Goal: Check status: Check status

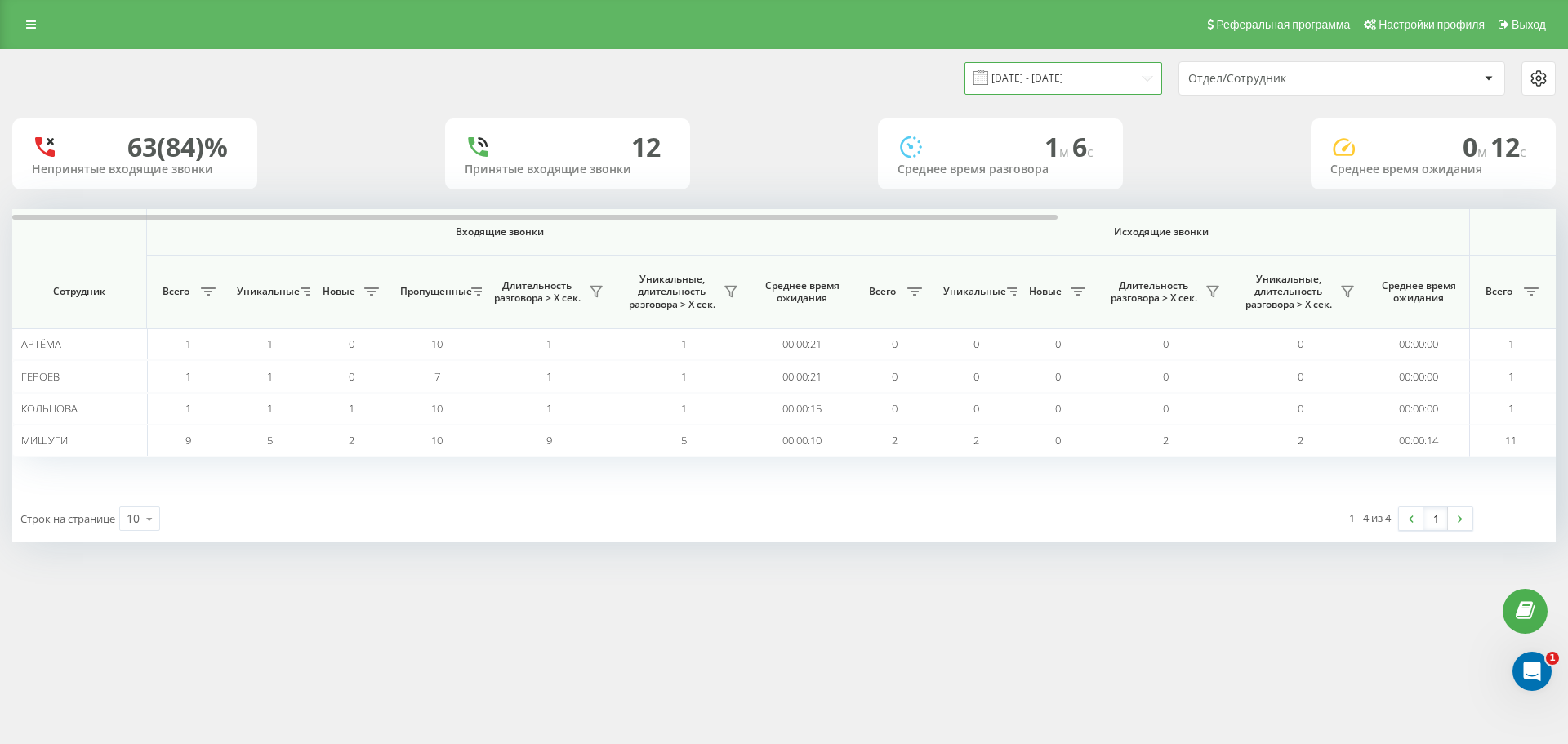
click at [1054, 84] on input "[DATE] - [DATE]" at bounding box center [1063, 78] width 198 height 32
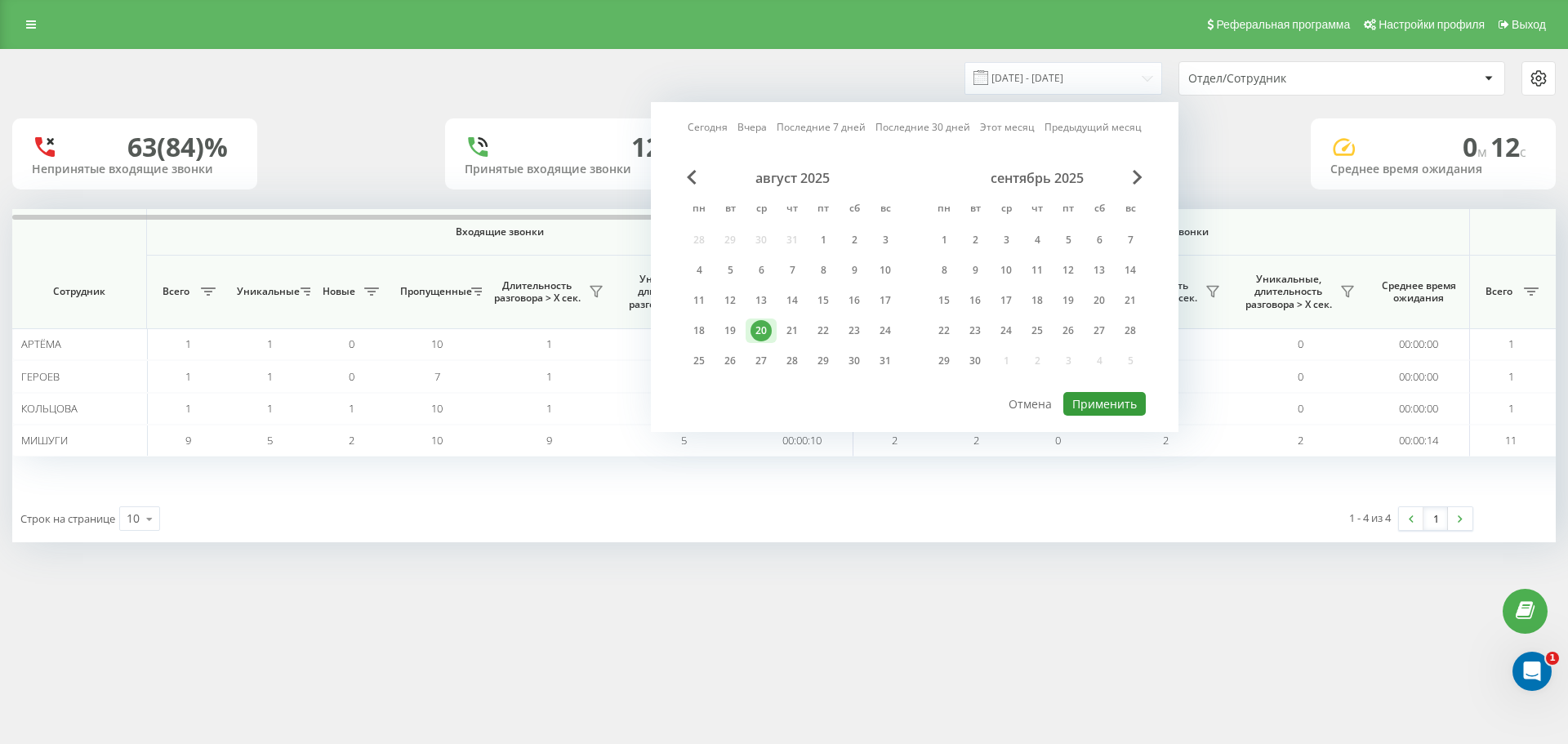
click at [1131, 403] on button "Применить" at bounding box center [1104, 403] width 82 height 24
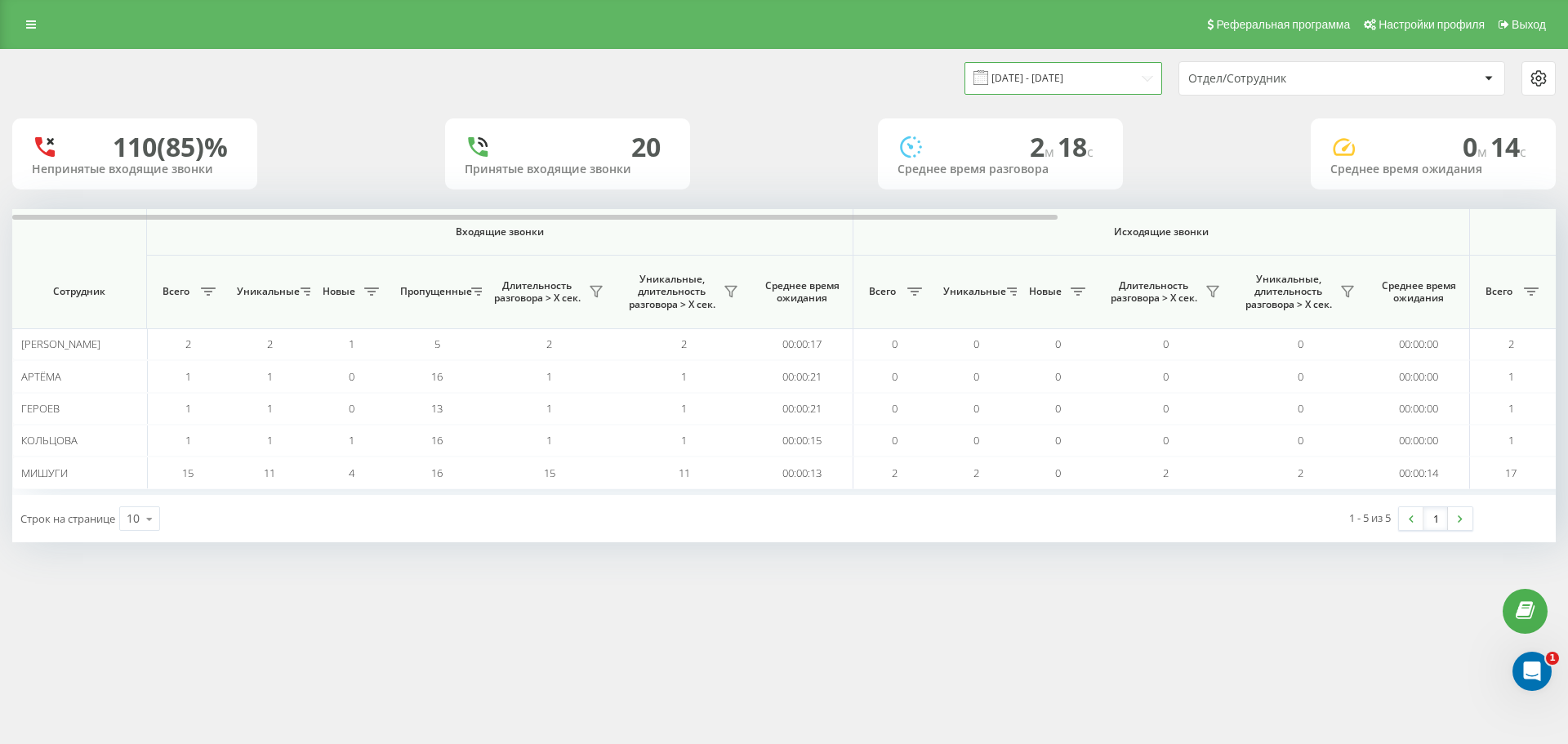
click at [1048, 79] on input "[DATE] - [DATE]" at bounding box center [1063, 78] width 198 height 32
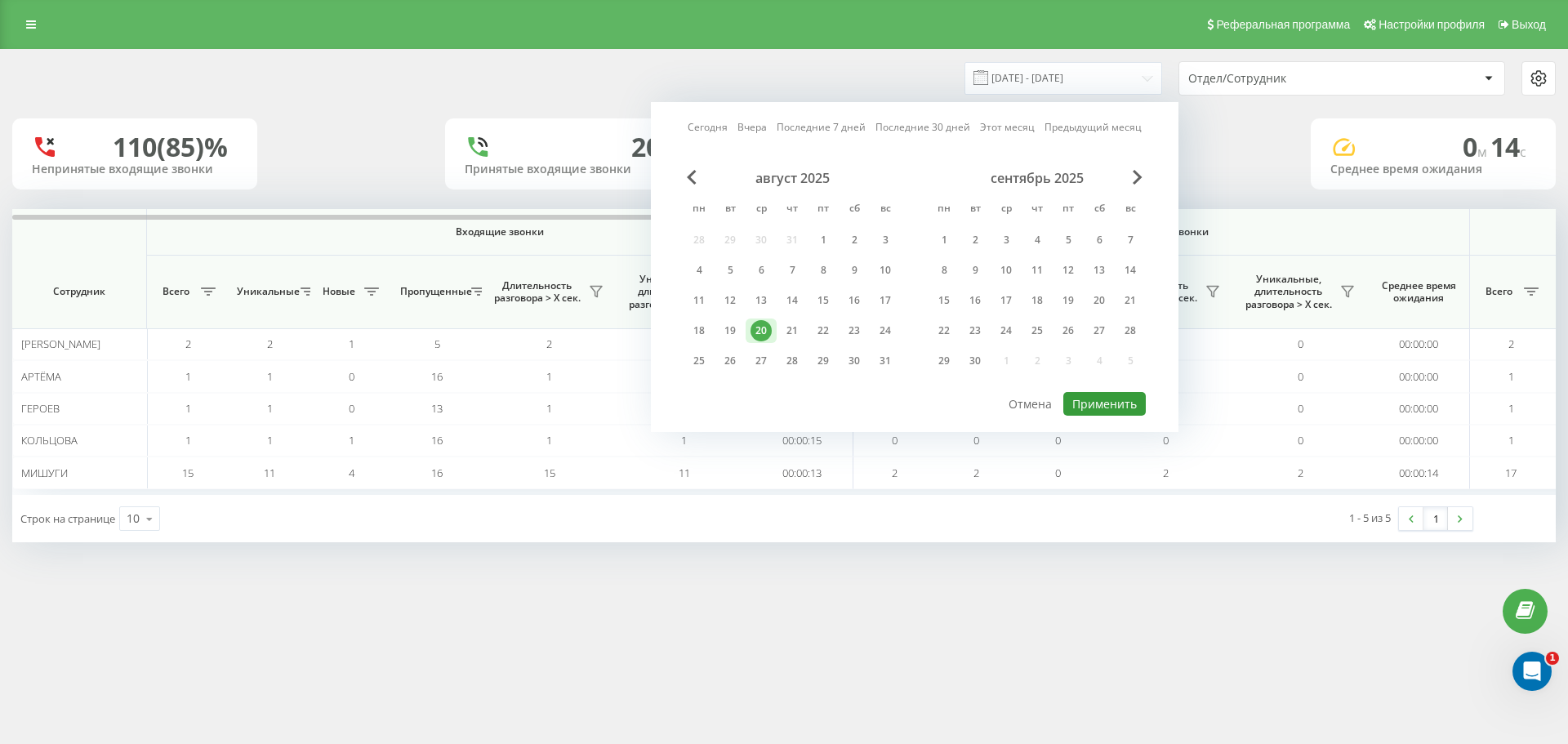
click at [1108, 407] on button "Применить" at bounding box center [1104, 403] width 82 height 24
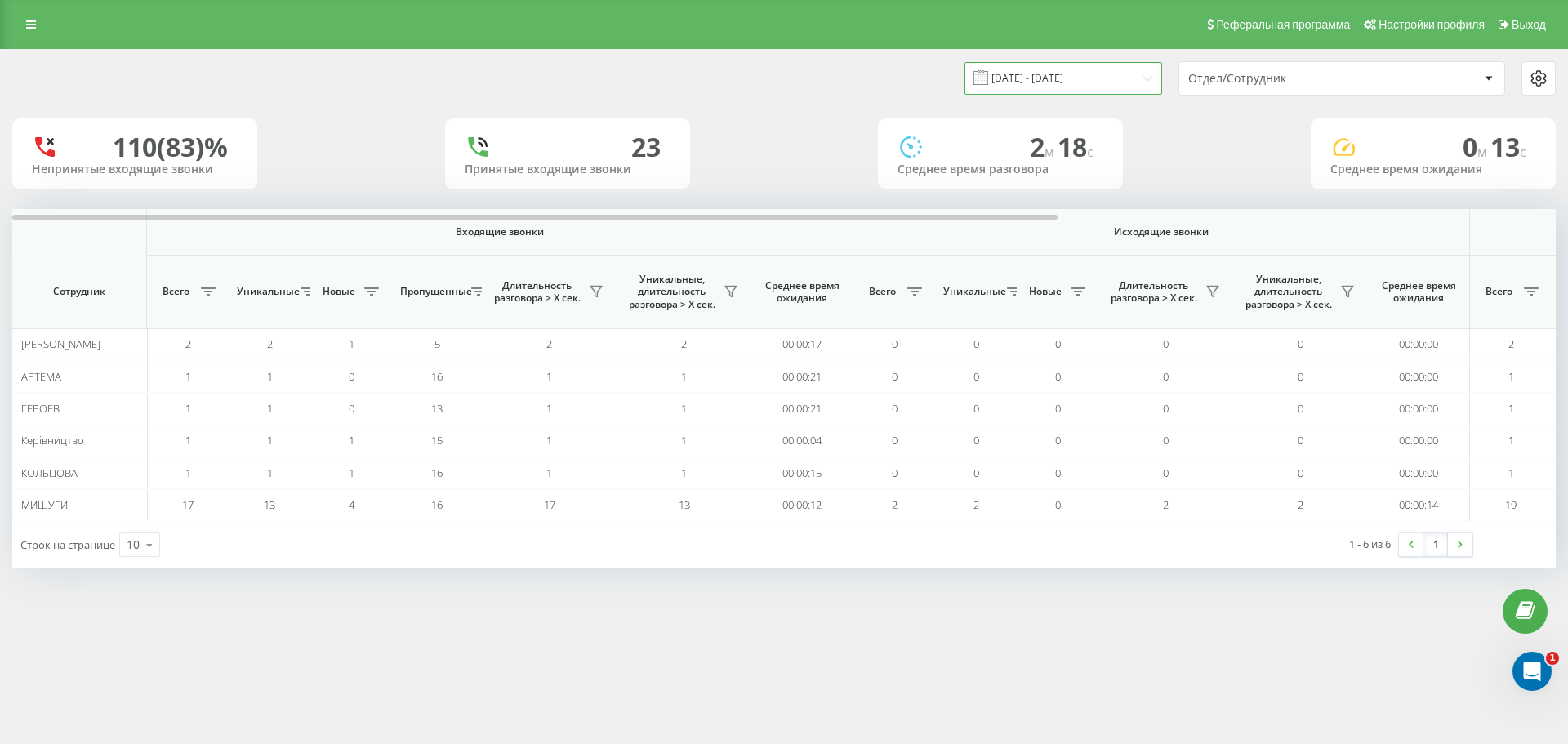
click at [1053, 82] on input "[DATE] - [DATE]" at bounding box center [1063, 78] width 198 height 32
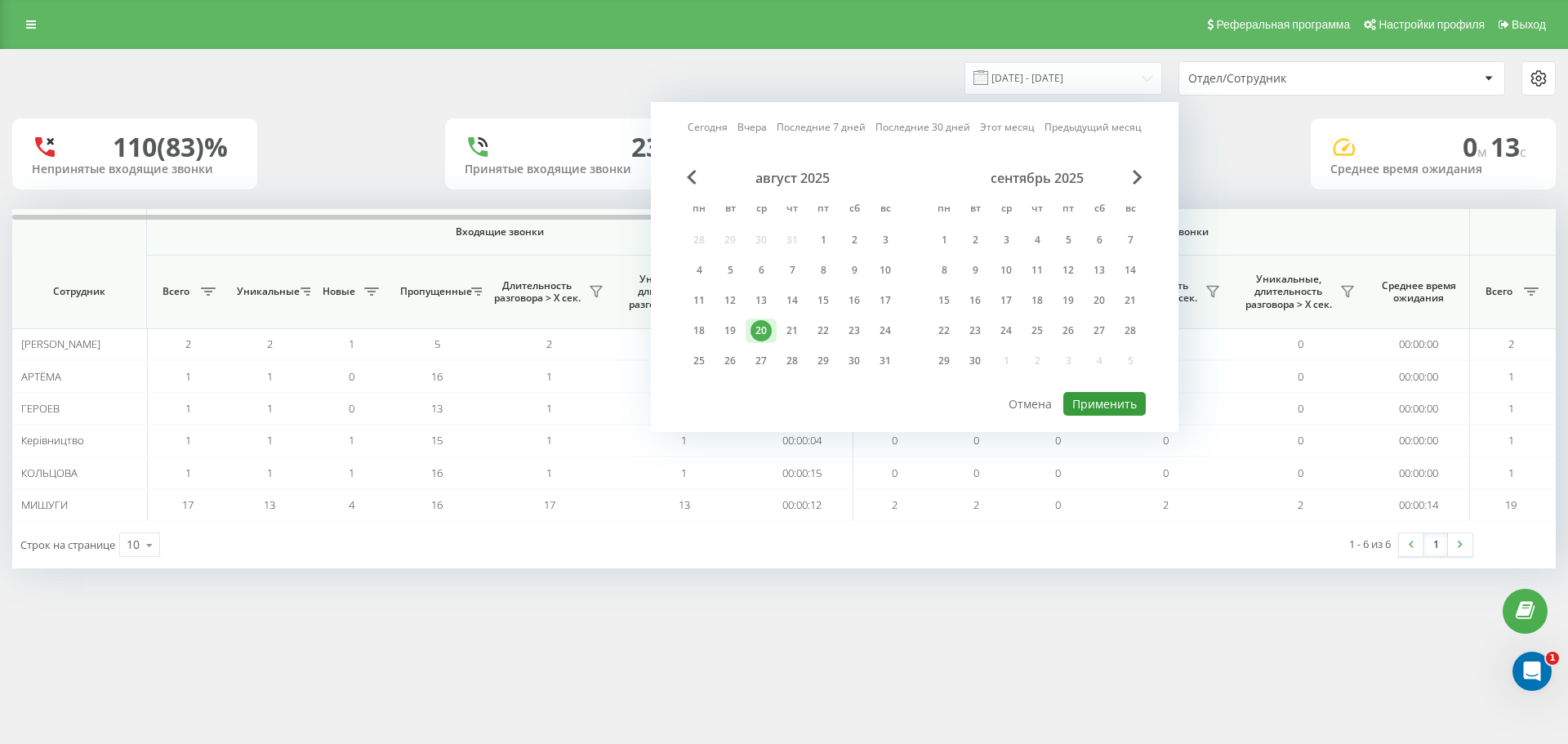
click at [1127, 404] on button "Применить" at bounding box center [1104, 403] width 82 height 24
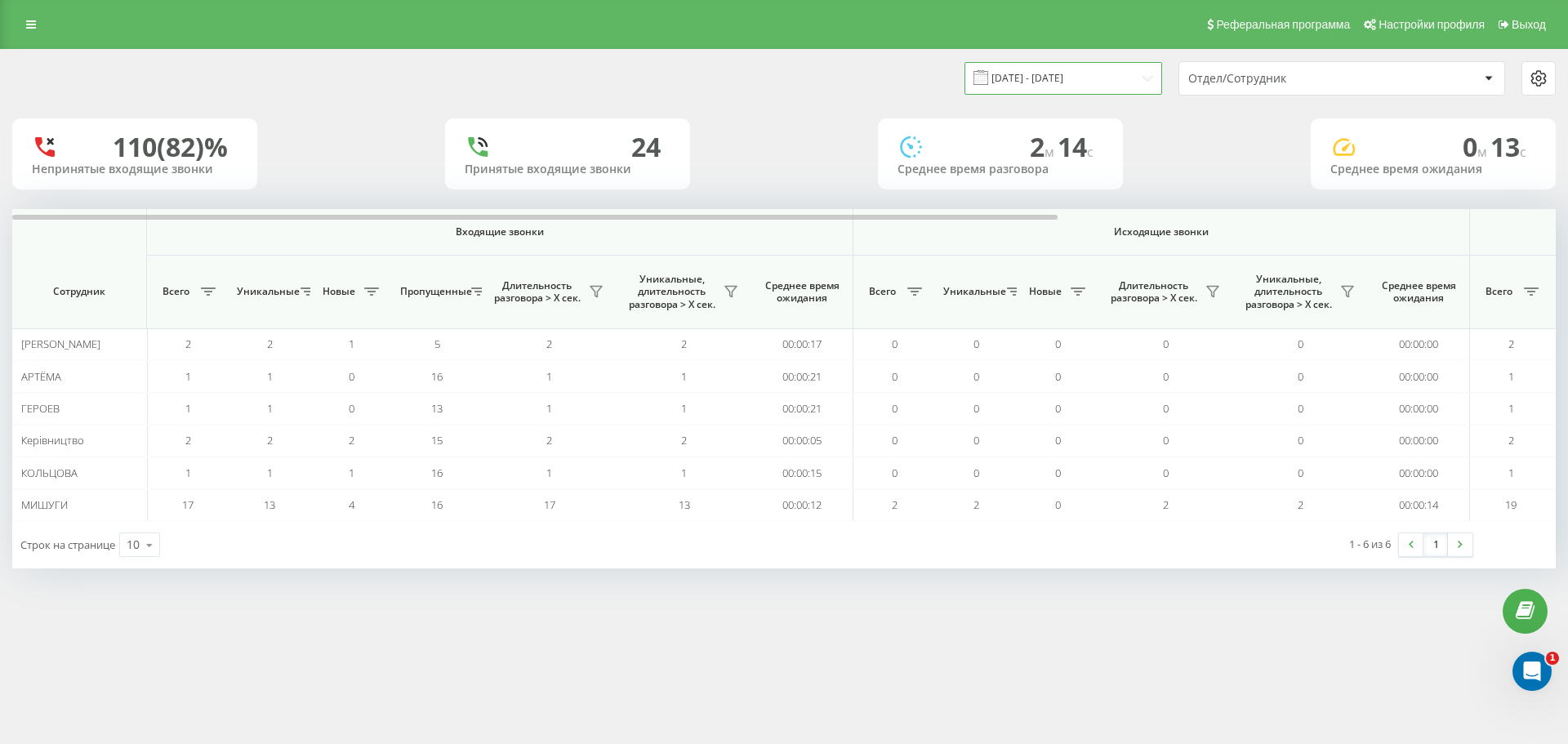
drag, startPoint x: 1092, startPoint y: 76, endPoint x: 1087, endPoint y: 86, distance: 11.2
click at [1090, 76] on input "[DATE] - [DATE]" at bounding box center [1063, 78] width 198 height 32
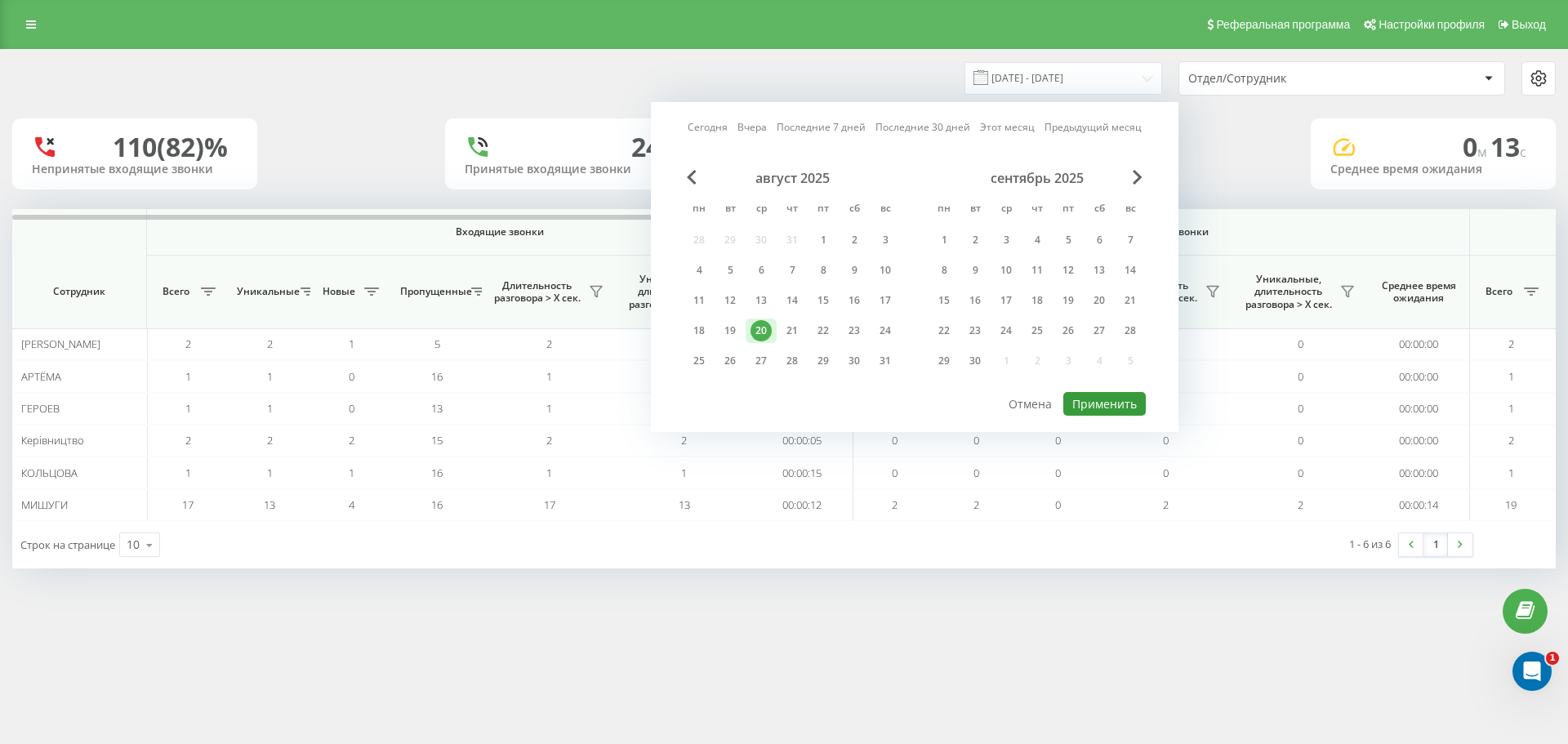
click at [1105, 405] on button "Применить" at bounding box center [1104, 403] width 82 height 24
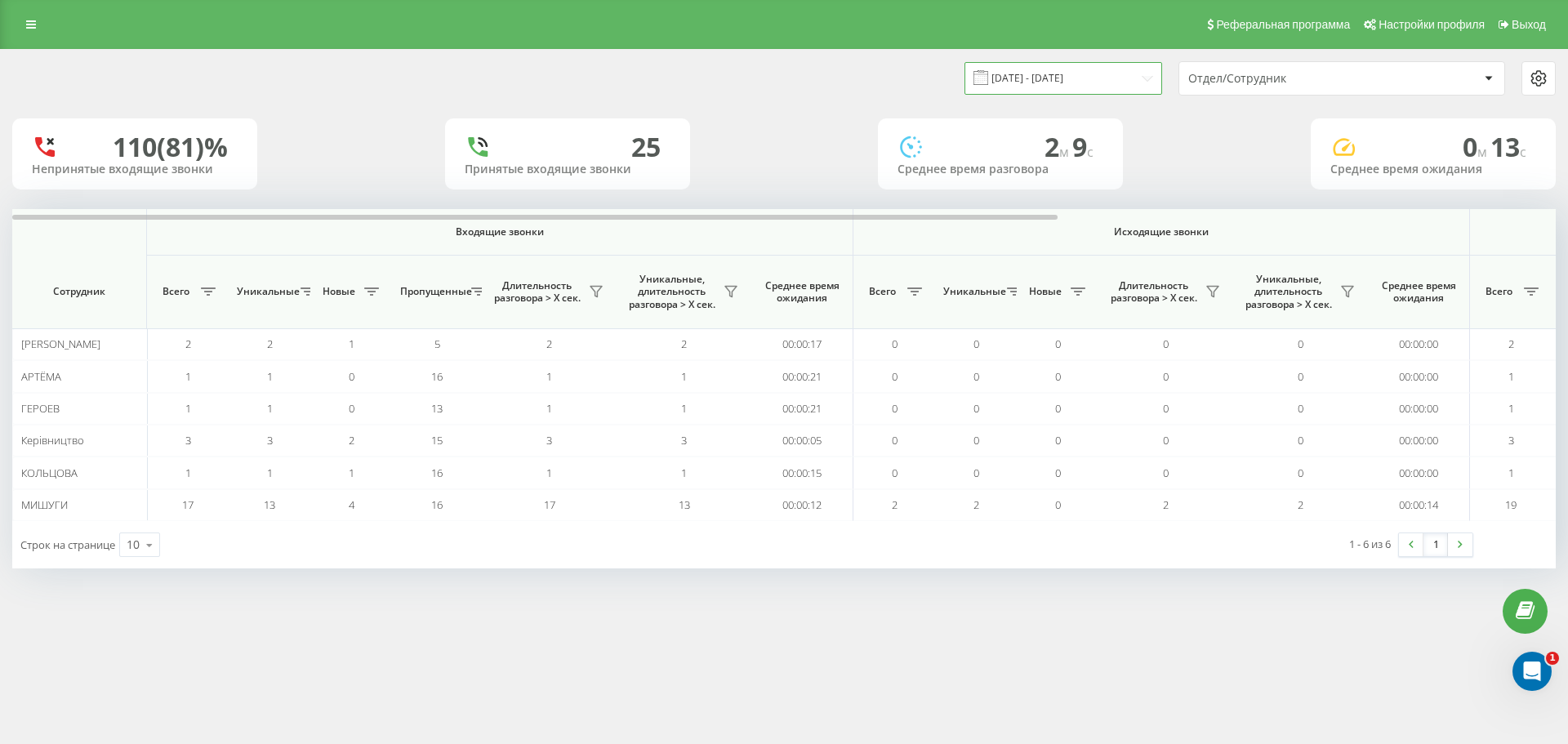
click at [1068, 83] on input "[DATE] - [DATE]" at bounding box center [1063, 78] width 198 height 32
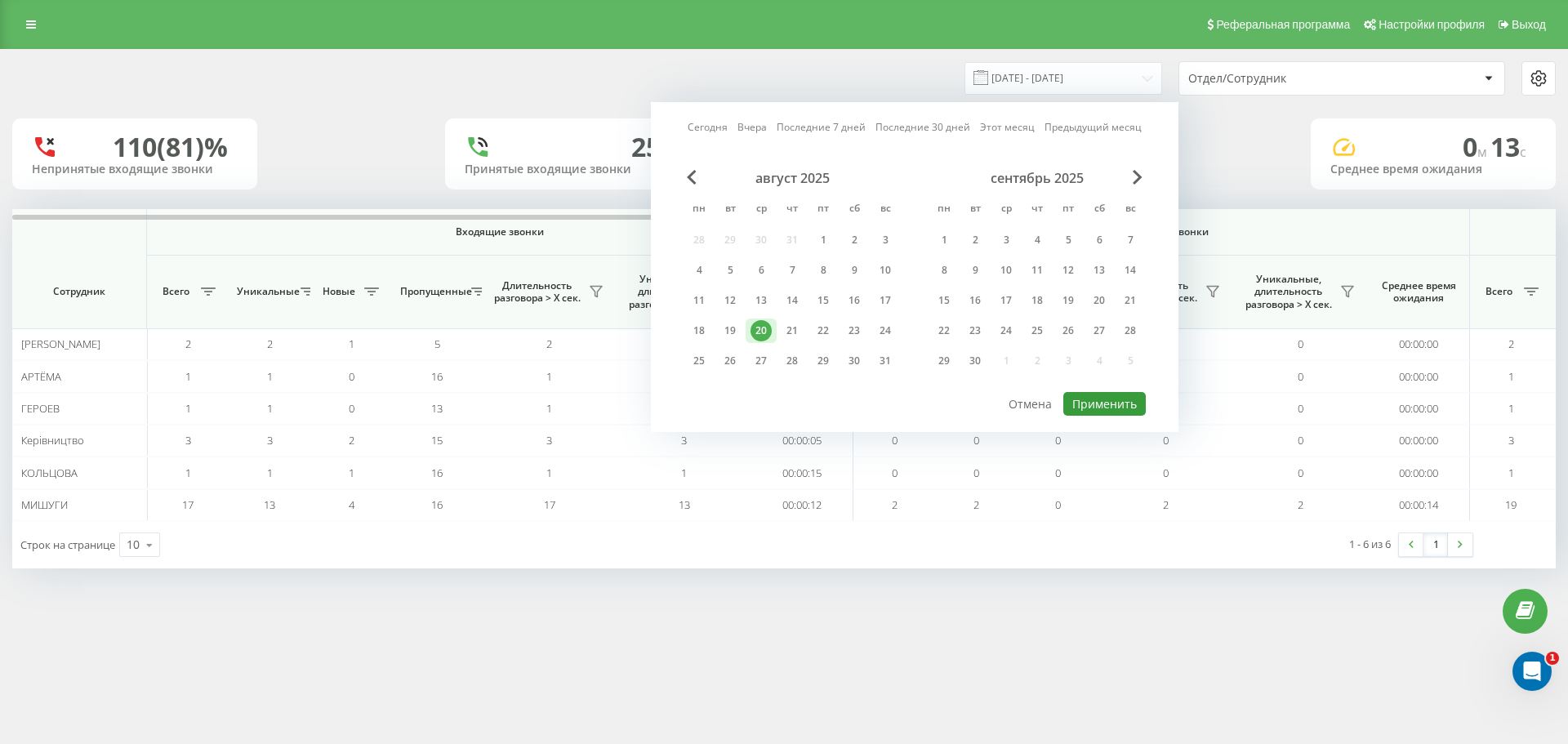
click at [1110, 400] on button "Применить" at bounding box center [1104, 403] width 82 height 24
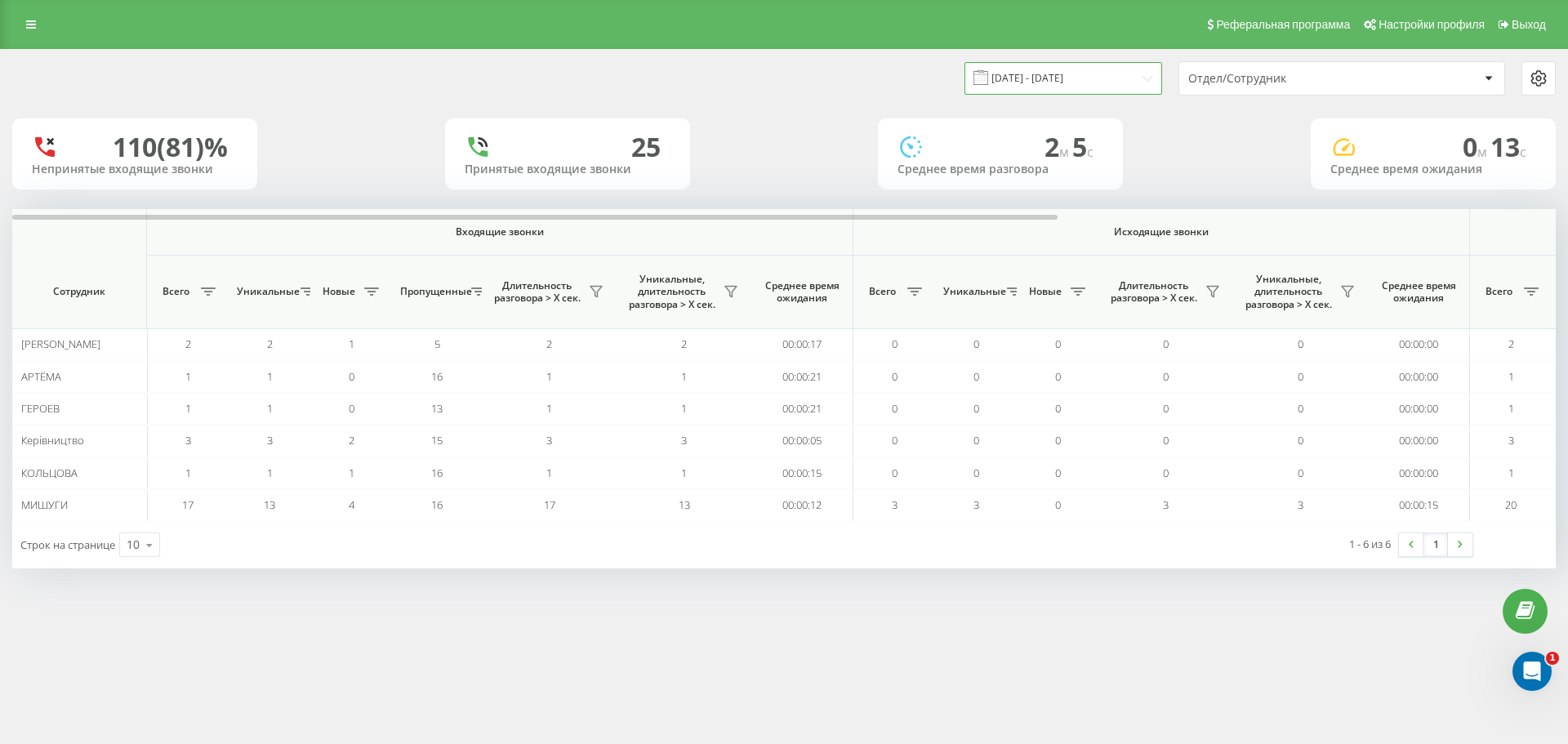
click at [1096, 78] on input "[DATE] - [DATE]" at bounding box center [1063, 78] width 198 height 32
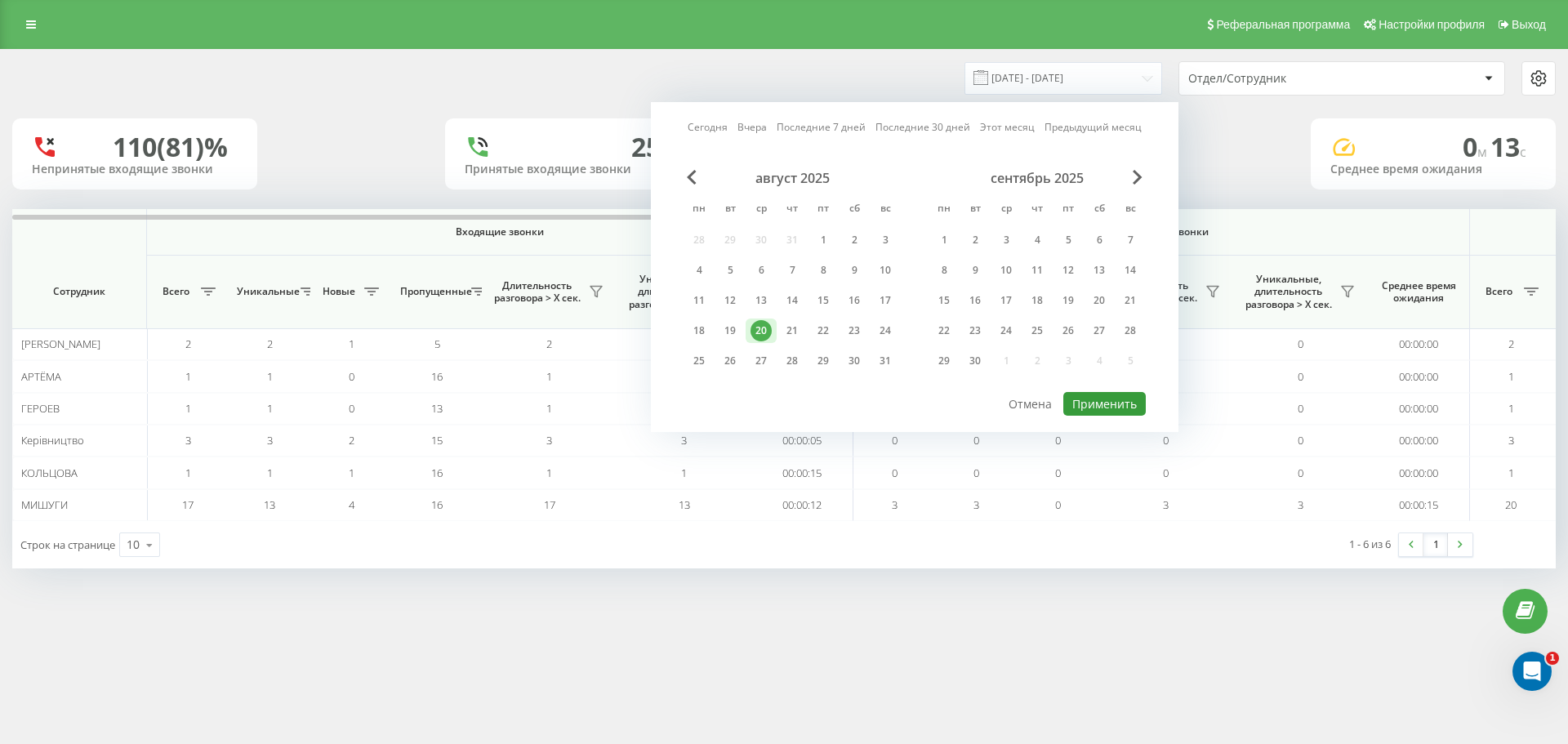
click at [1102, 409] on button "Применить" at bounding box center [1104, 403] width 82 height 24
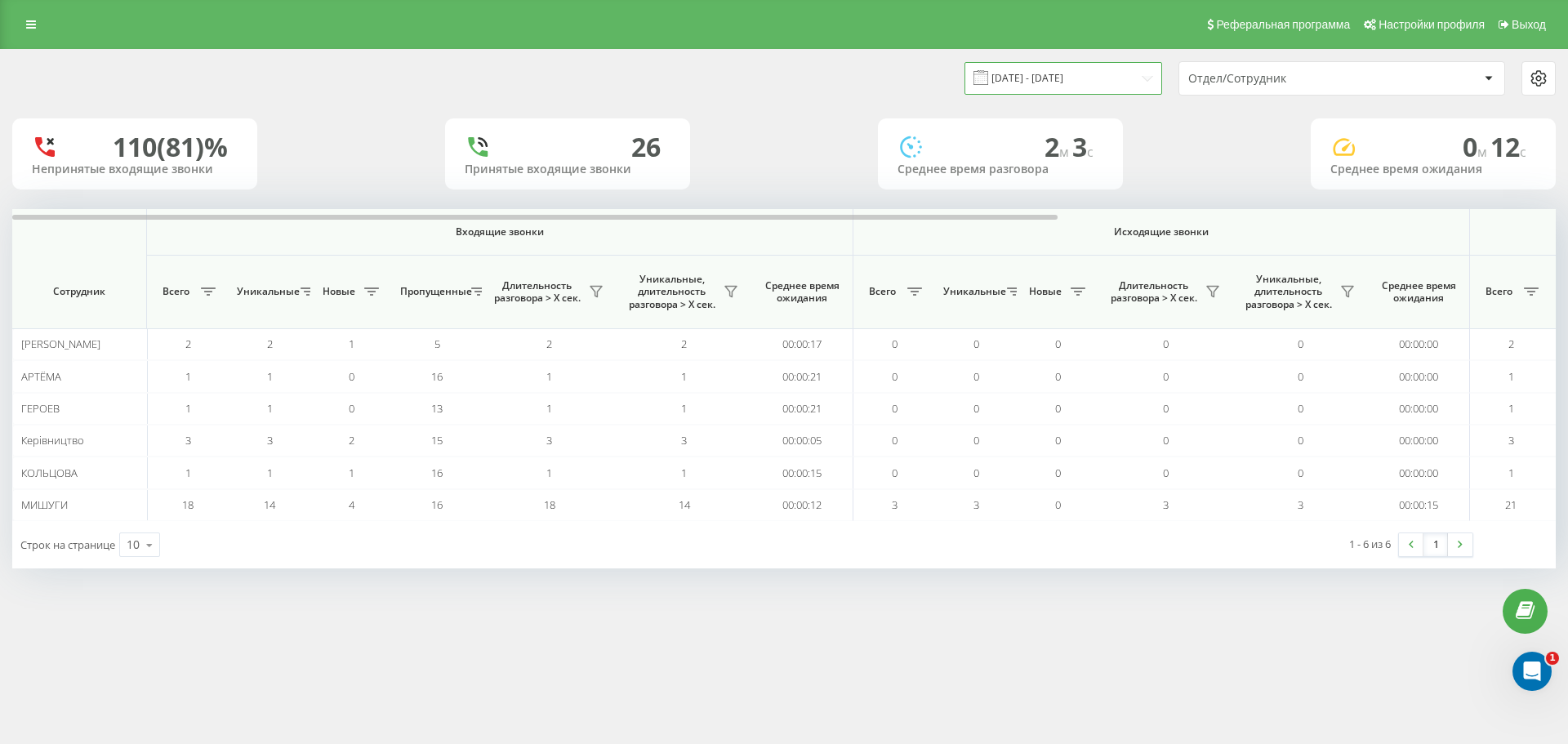
click at [1133, 79] on input "[DATE] - [DATE]" at bounding box center [1063, 78] width 198 height 32
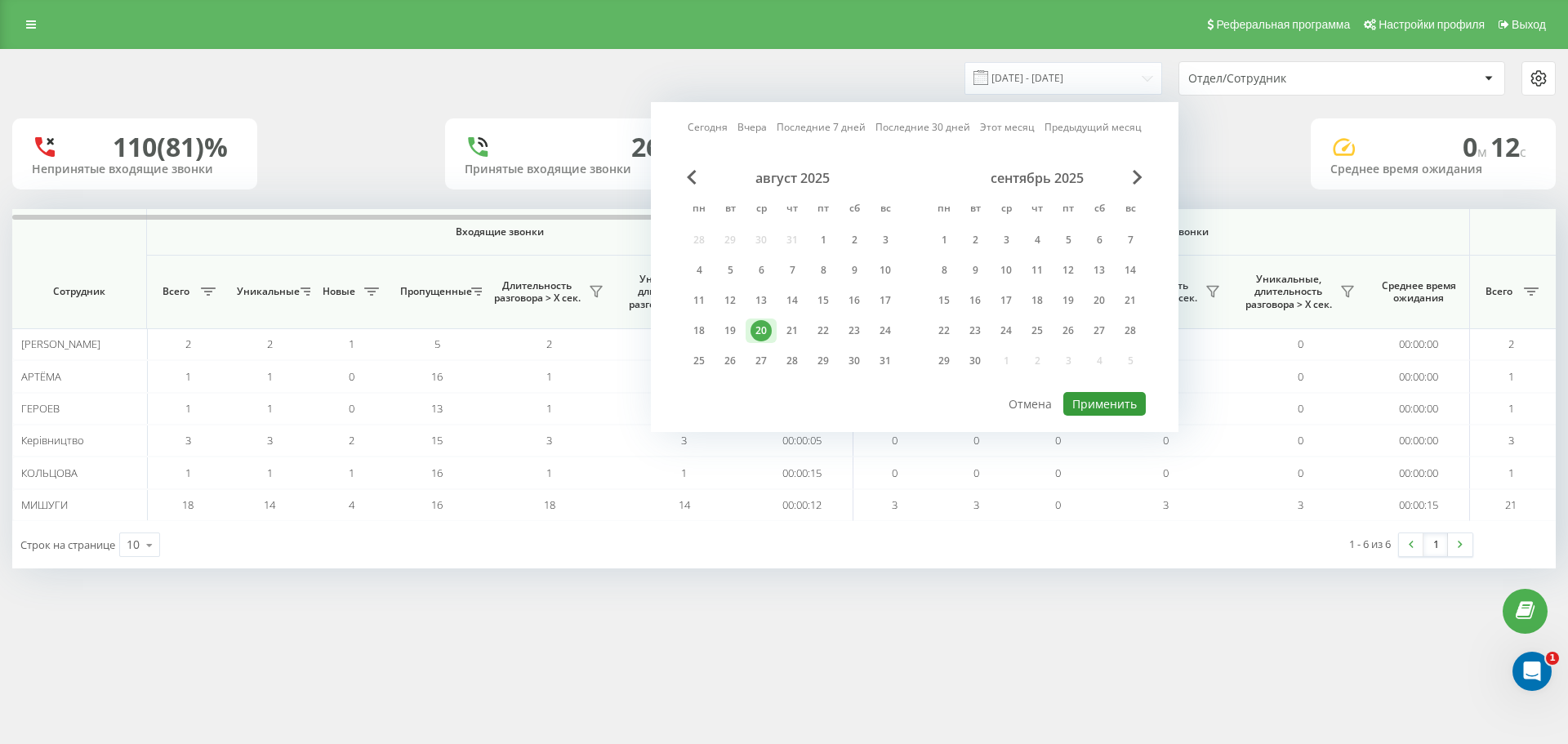
drag, startPoint x: 1115, startPoint y: 403, endPoint x: 1094, endPoint y: 420, distance: 27.0
click at [1115, 403] on button "Применить" at bounding box center [1104, 403] width 82 height 24
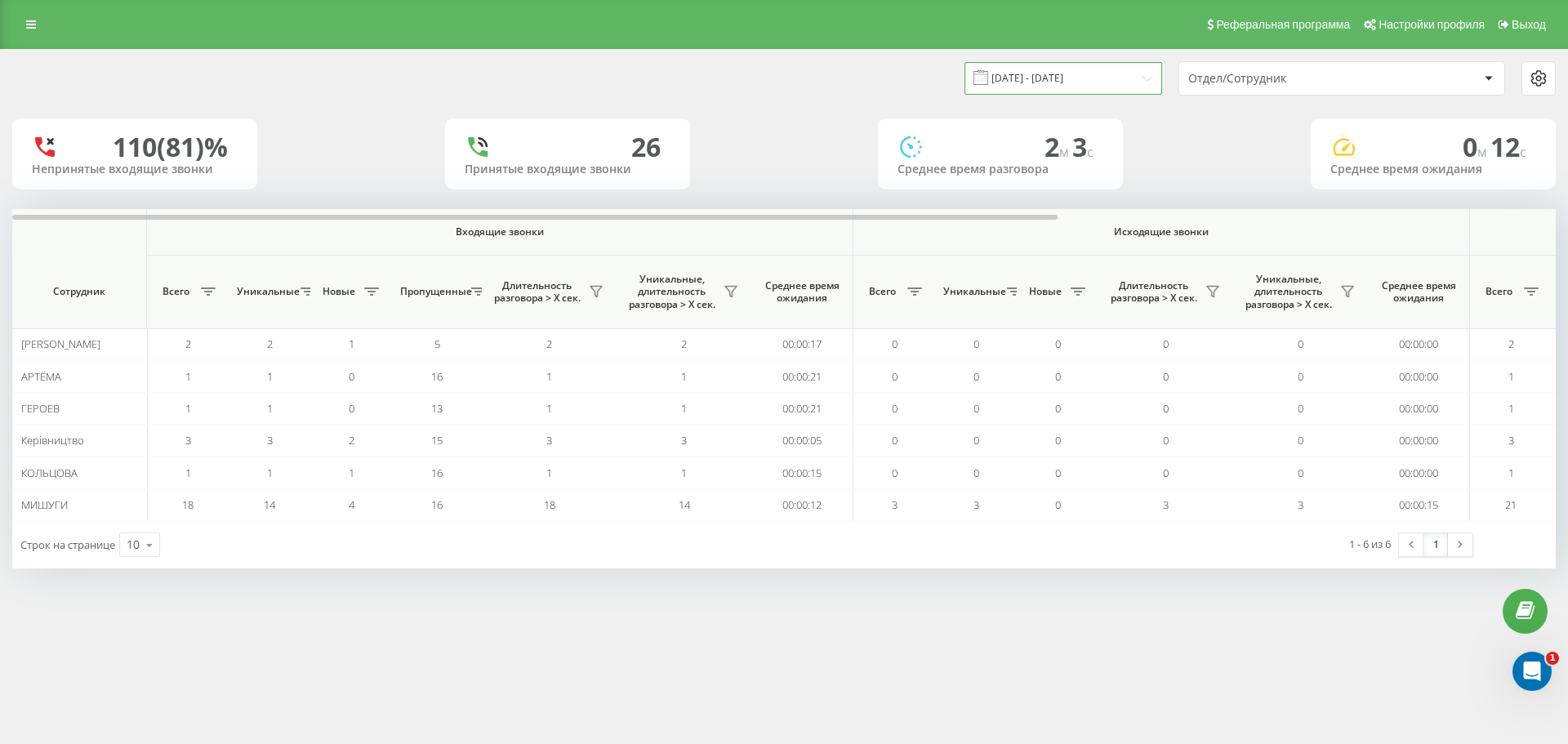
click at [1099, 77] on input "[DATE] - [DATE]" at bounding box center [1063, 78] width 198 height 32
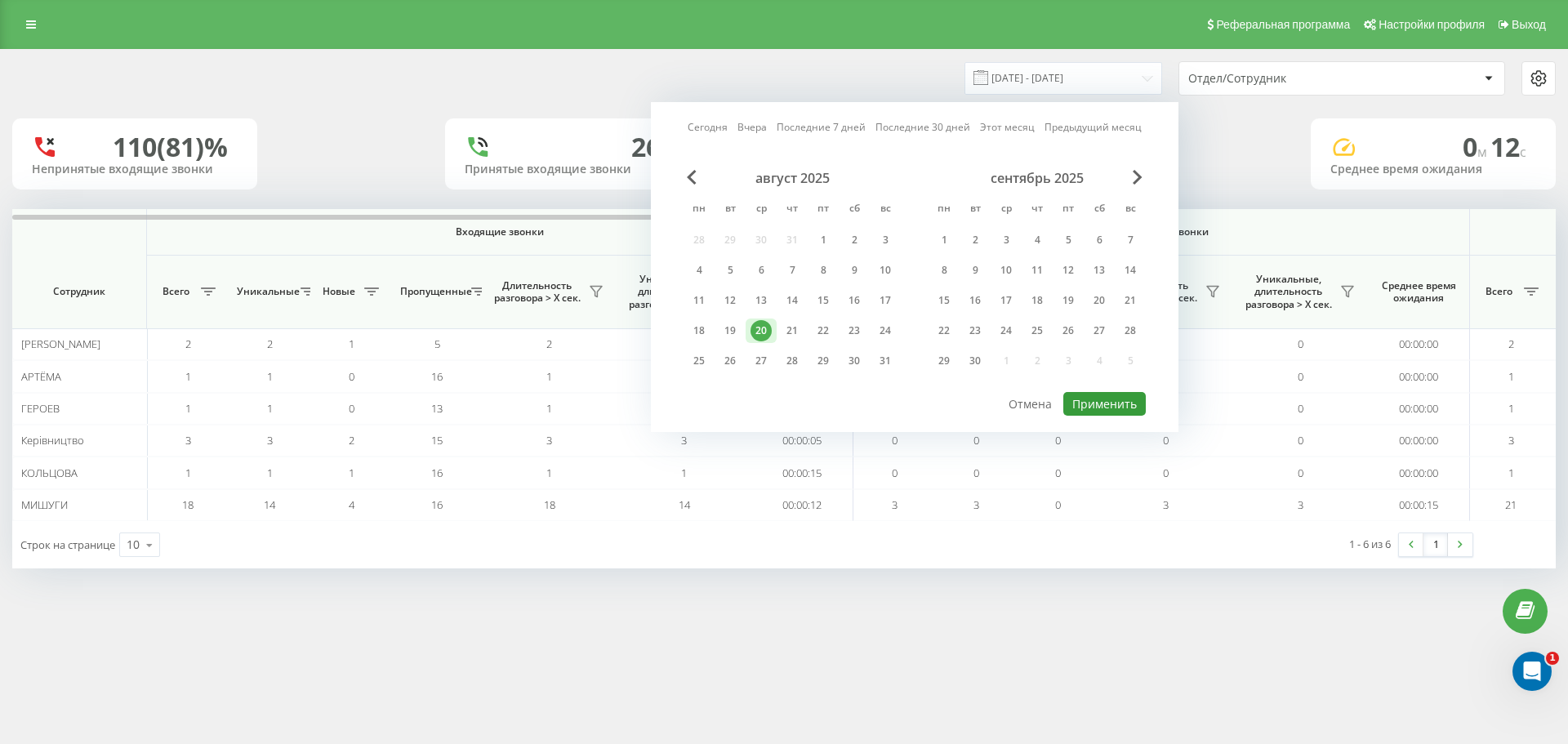
click at [1114, 401] on button "Применить" at bounding box center [1104, 403] width 82 height 24
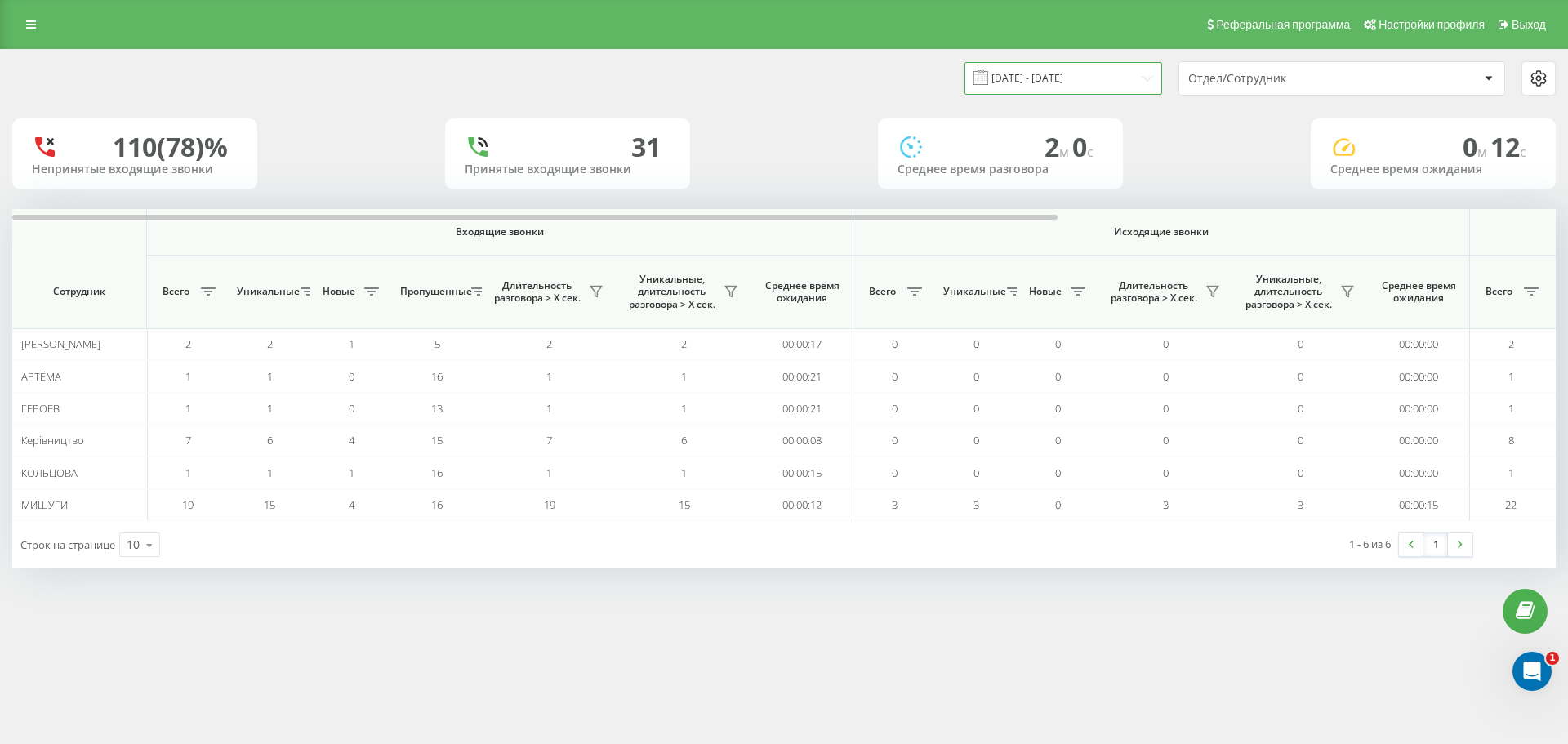
click at [1073, 81] on input "[DATE] - [DATE]" at bounding box center [1063, 78] width 198 height 32
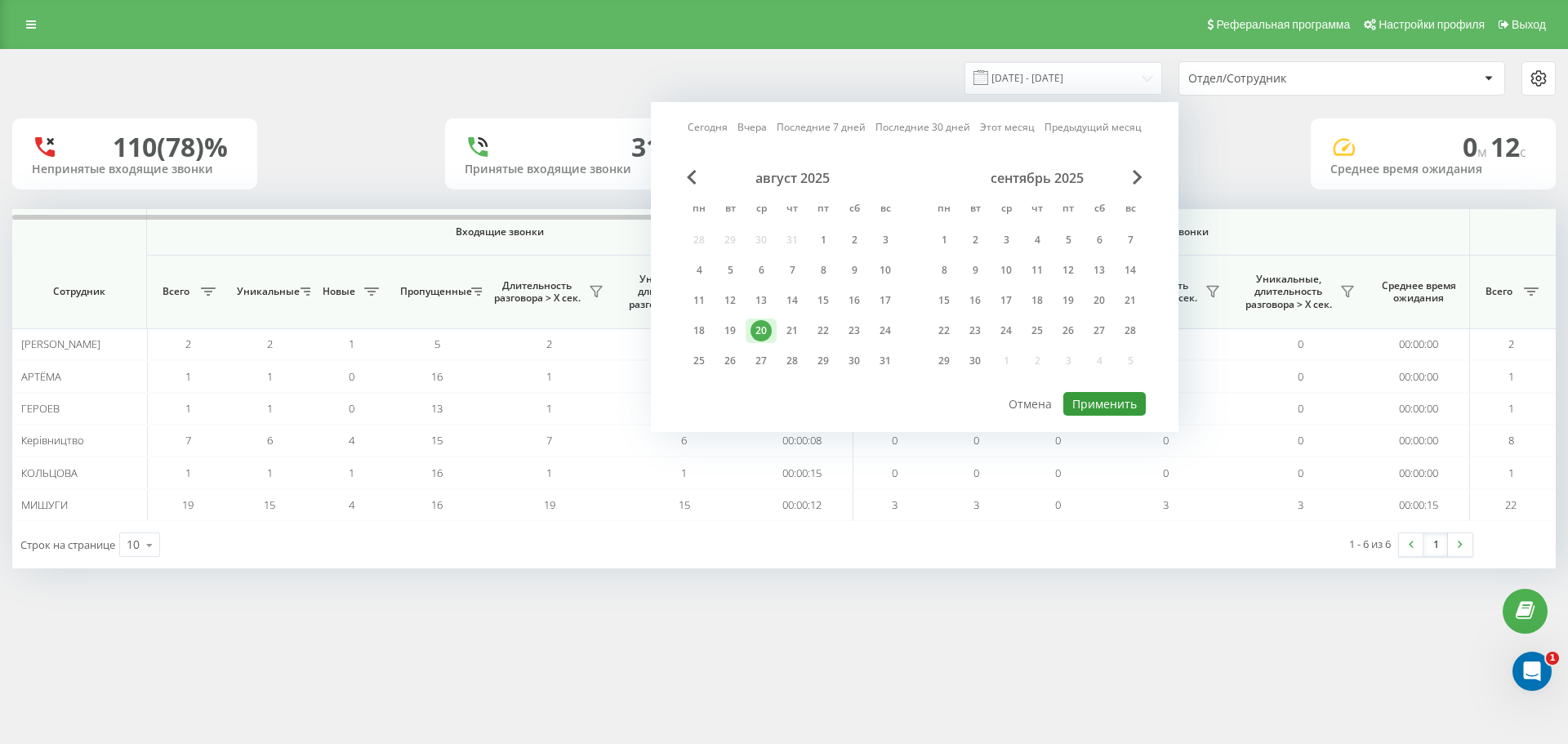
click at [1104, 402] on button "Применить" at bounding box center [1104, 403] width 82 height 24
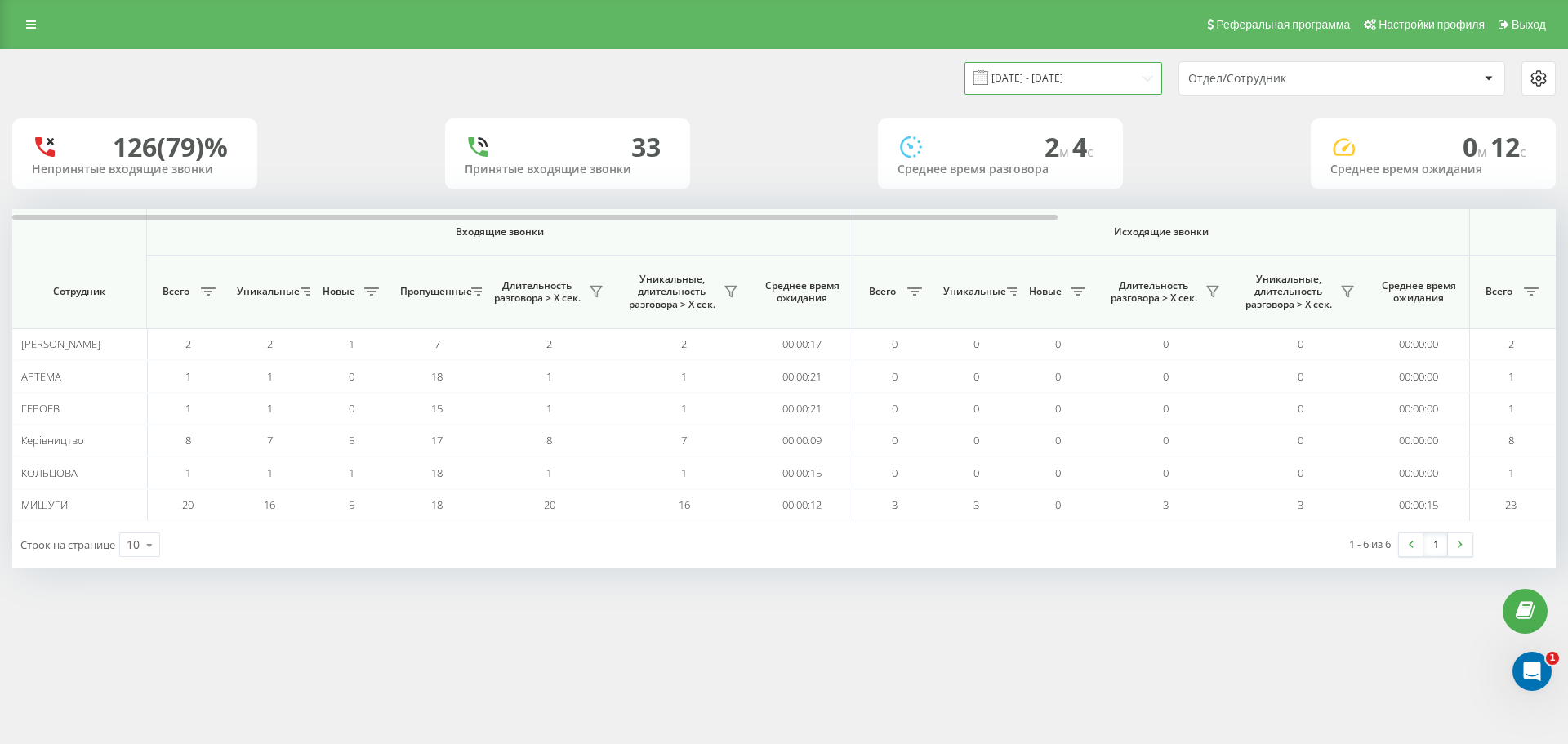
click at [1107, 76] on input "[DATE] - [DATE]" at bounding box center [1063, 78] width 198 height 32
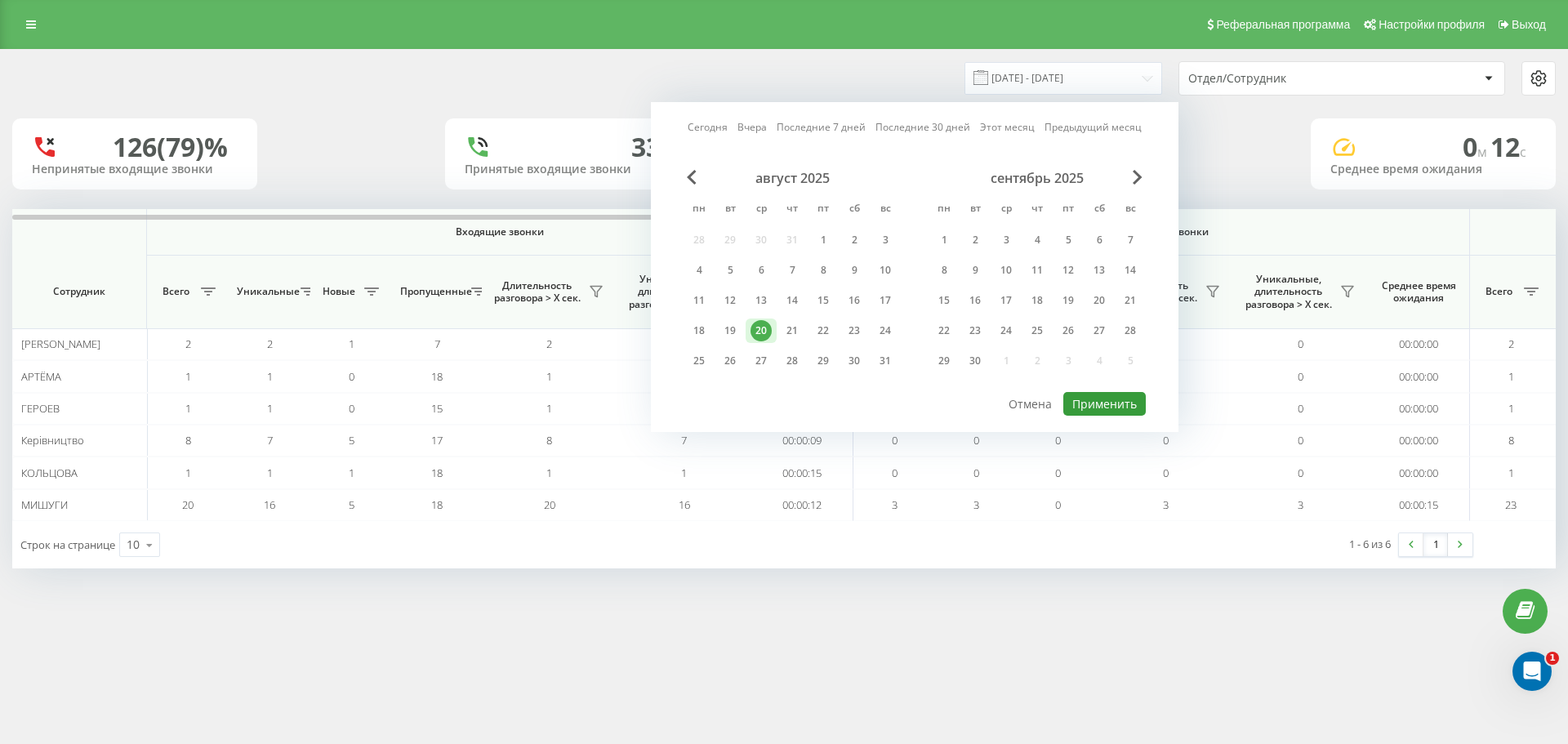
click at [1121, 403] on button "Применить" at bounding box center [1104, 403] width 82 height 24
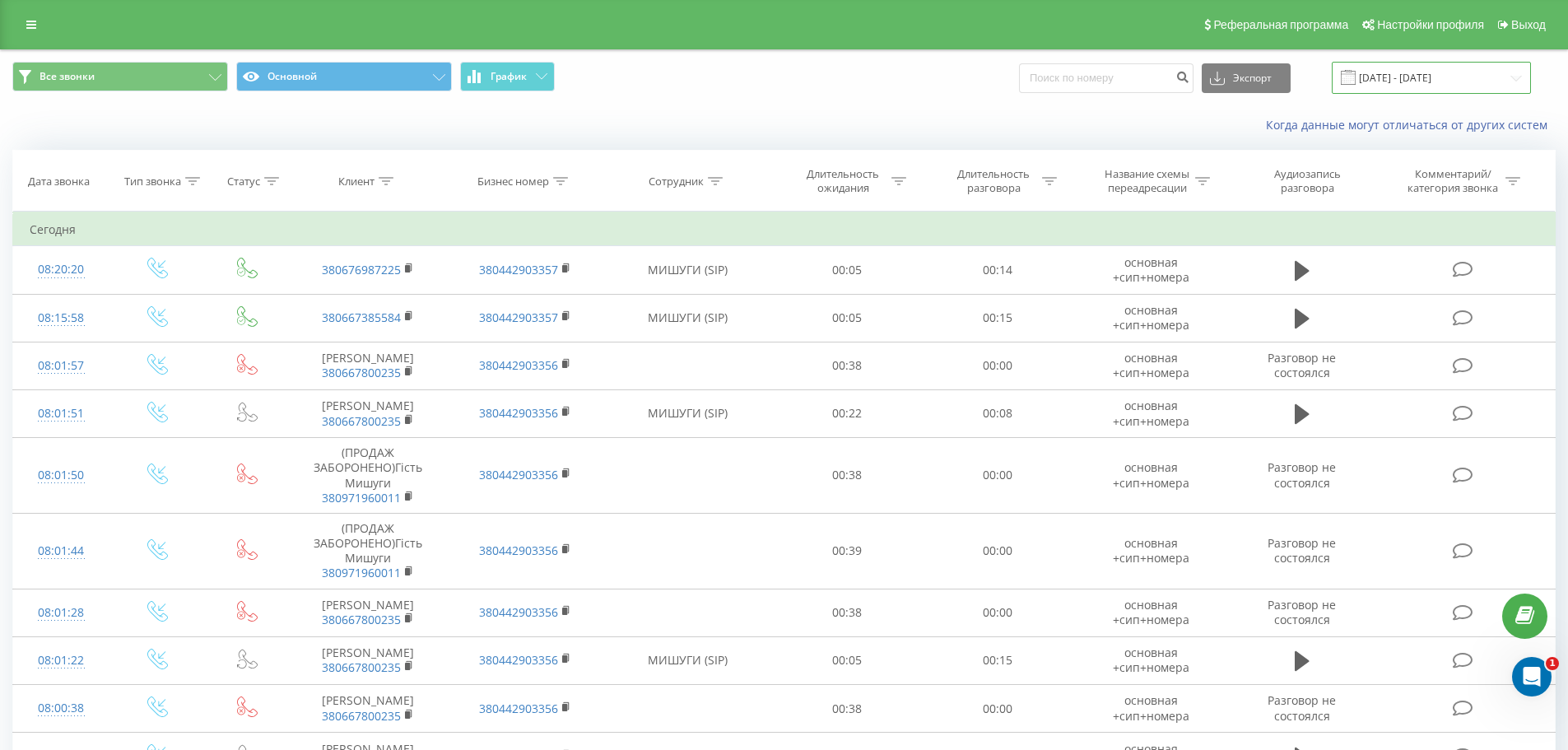
click at [1446, 76] on input "[DATE] - [DATE]" at bounding box center [1431, 78] width 199 height 32
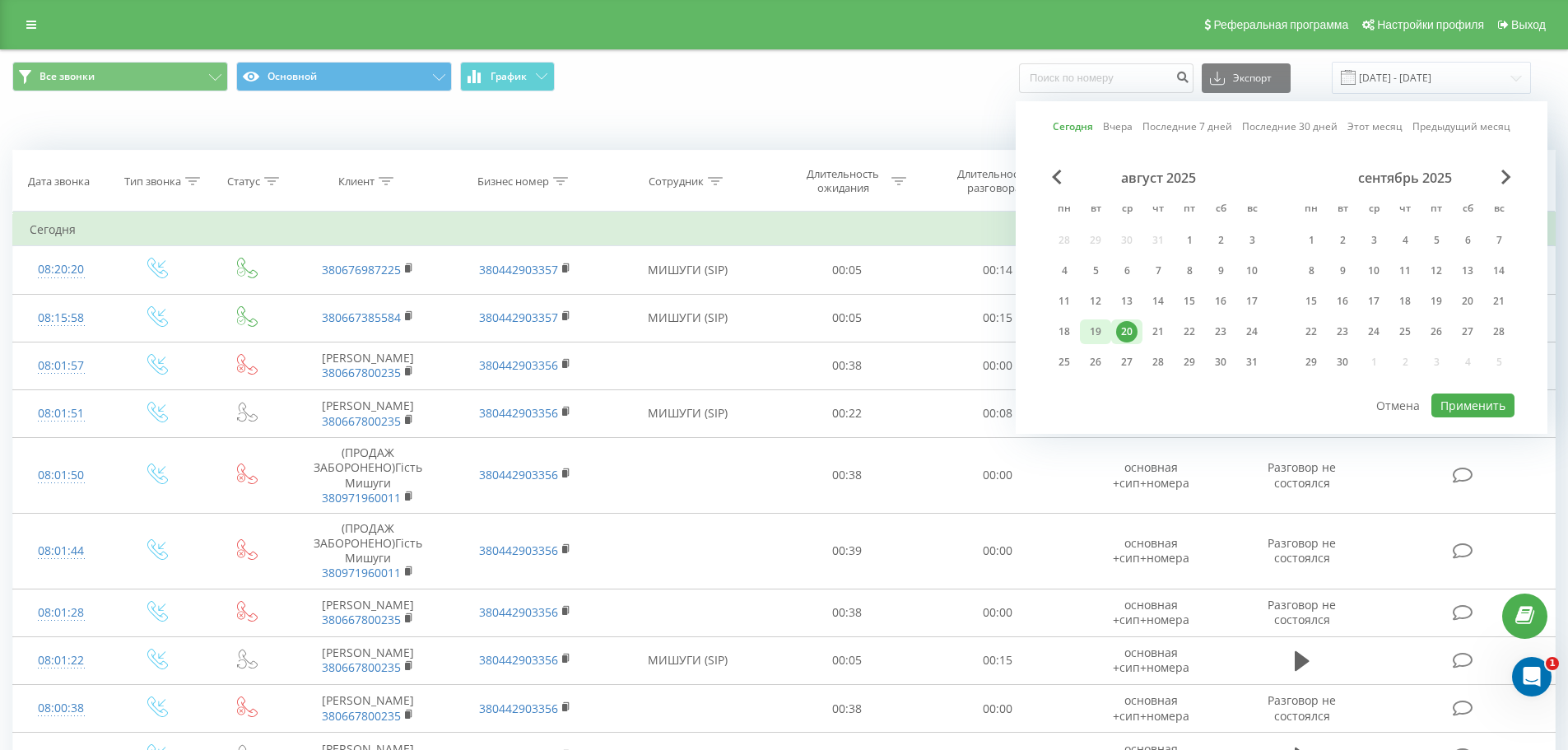
click at [1096, 333] on div "19" at bounding box center [1095, 332] width 21 height 21
click at [1461, 409] on button "Применить" at bounding box center [1472, 405] width 83 height 24
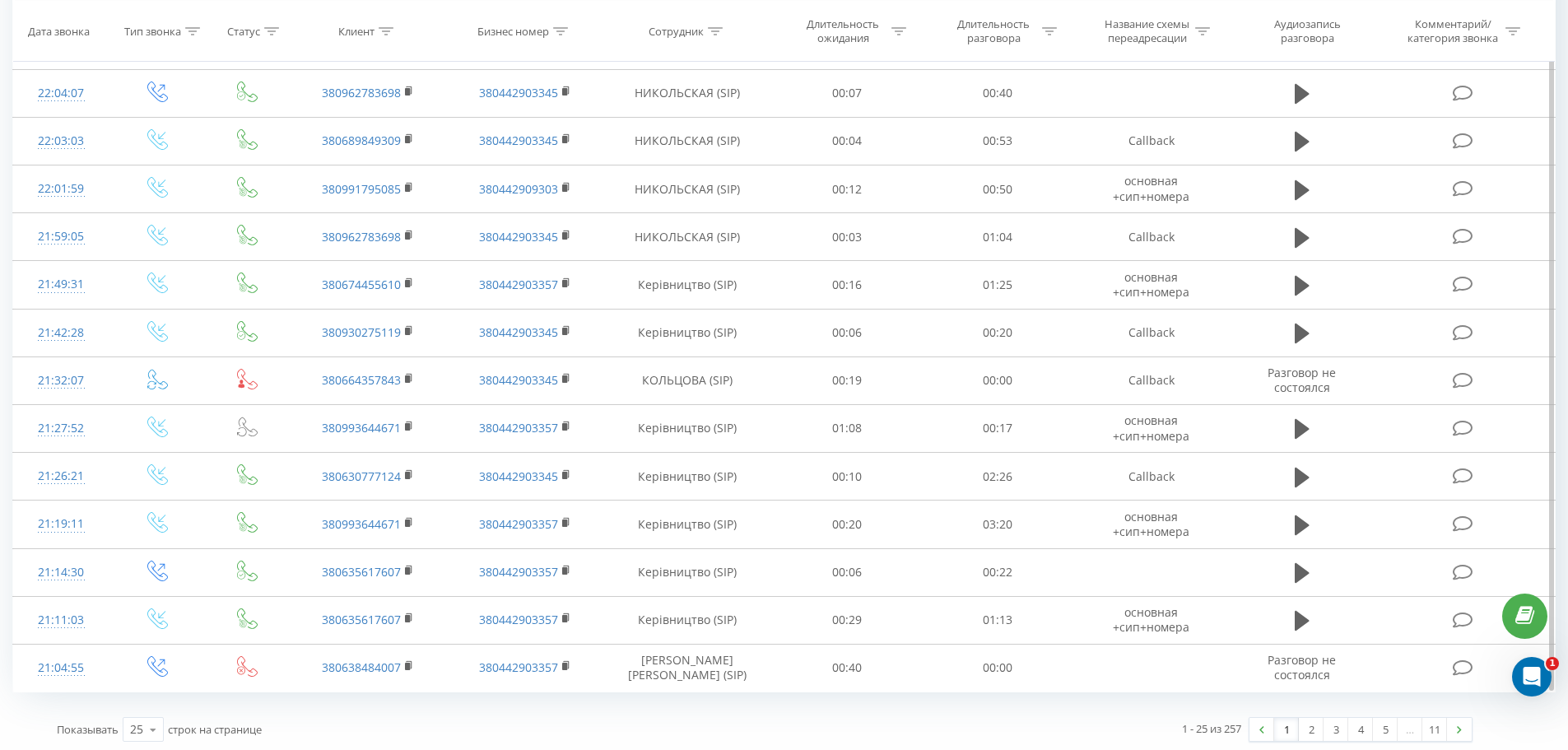
scroll to position [756, 0]
click at [151, 724] on icon at bounding box center [154, 726] width 25 height 32
click at [147, 708] on span "100" at bounding box center [140, 703] width 20 height 16
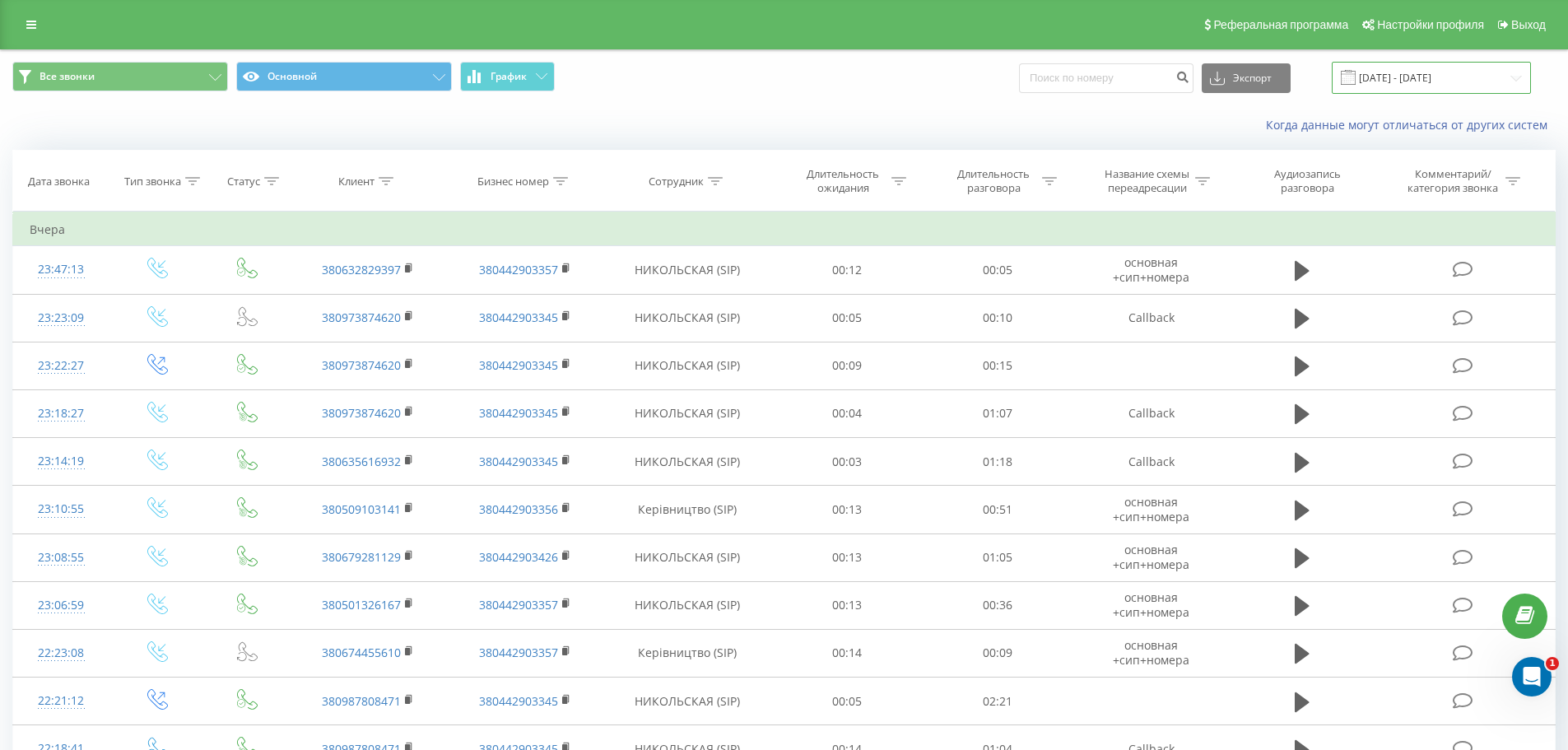
click at [1421, 69] on input "[DATE] - [DATE]" at bounding box center [1431, 78] width 199 height 32
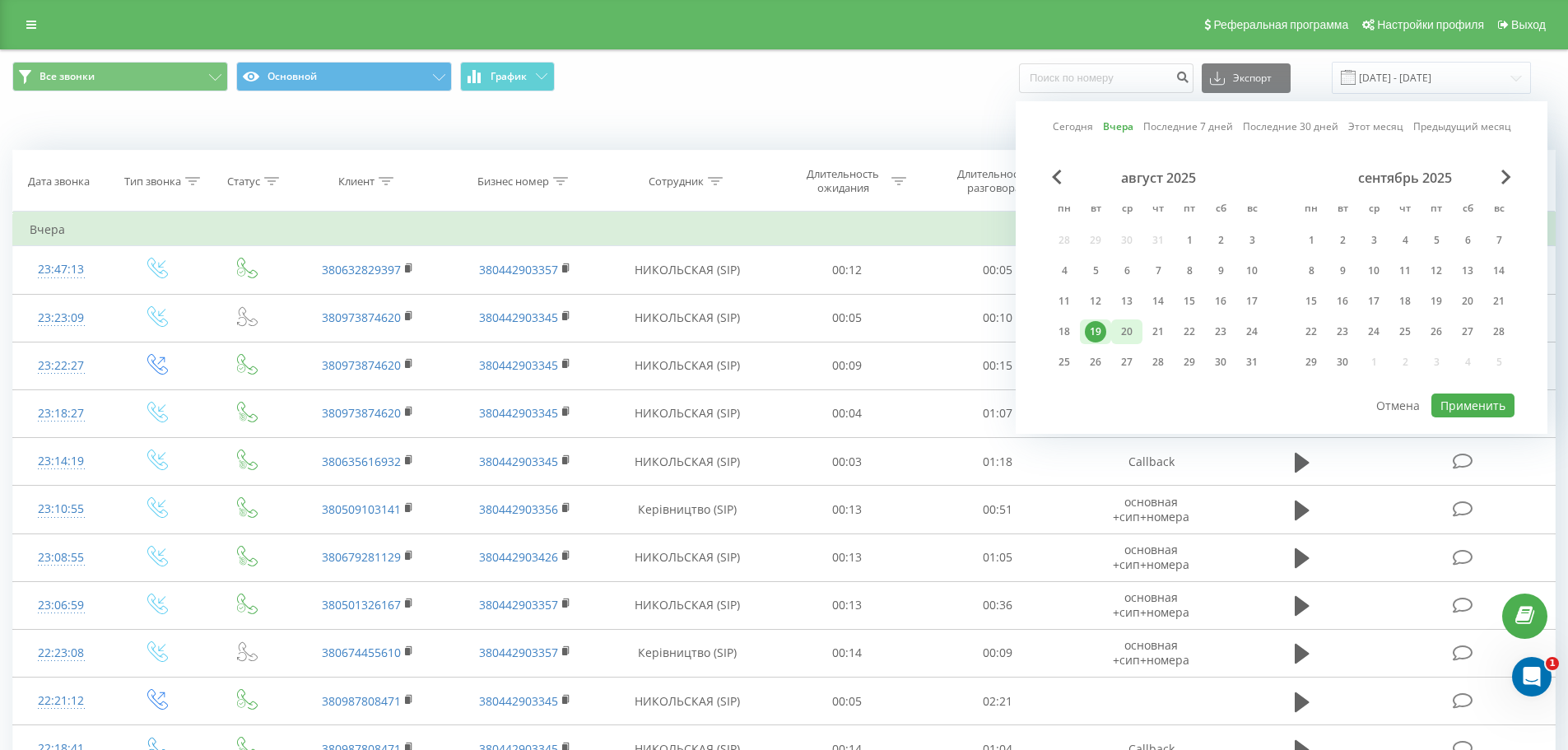
click at [1123, 332] on div "20" at bounding box center [1127, 332] width 21 height 21
click at [1464, 407] on button "Применить" at bounding box center [1472, 405] width 83 height 24
type input "[DATE] - [DATE]"
